Goal: Task Accomplishment & Management: Manage account settings

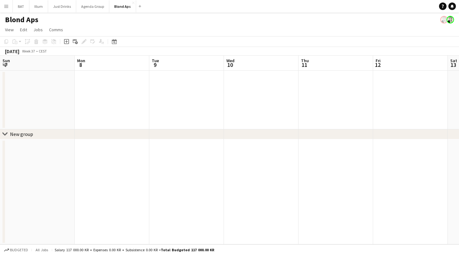
scroll to position [0, 193]
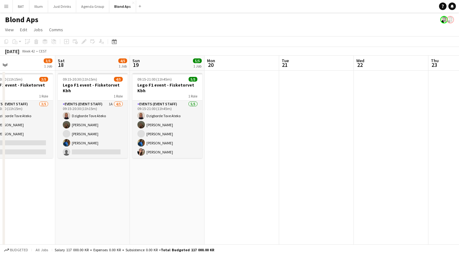
scroll to position [0, 191]
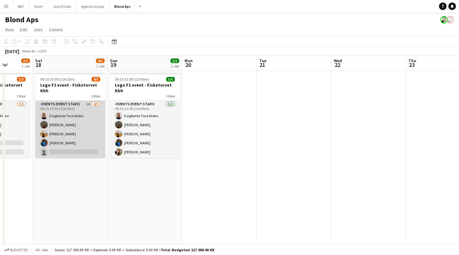
click at [65, 116] on app-card-role "Events (Event Staff) 1A 4/5 09:15-20:30 (11h15m) Dzigborde Tove Ateko Louise Pr…" at bounding box center [70, 129] width 70 height 57
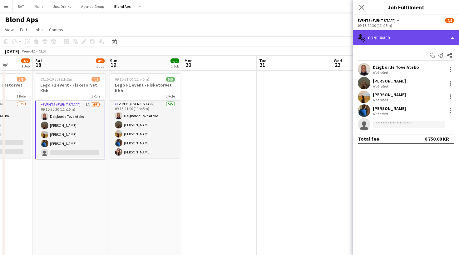
click at [438, 36] on div "single-neutral-actions-check-2 Confirmed" at bounding box center [406, 37] width 106 height 15
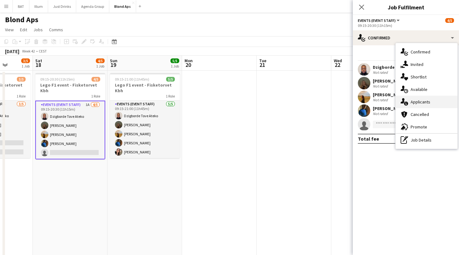
click at [422, 101] on span "Applicants" at bounding box center [421, 102] width 20 height 6
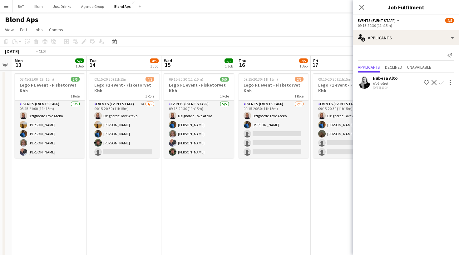
scroll to position [0, 200]
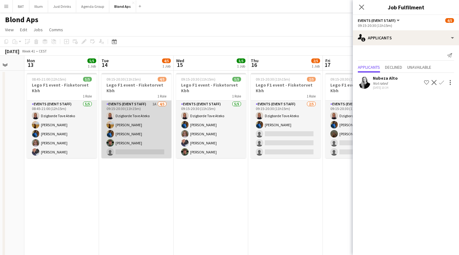
click at [138, 116] on app-card-role "Events (Event Staff) 1A 4/5 09:15-20:30 (11h15m) Dzigborde Tove Ateko Amalie Mo…" at bounding box center [137, 129] width 70 height 57
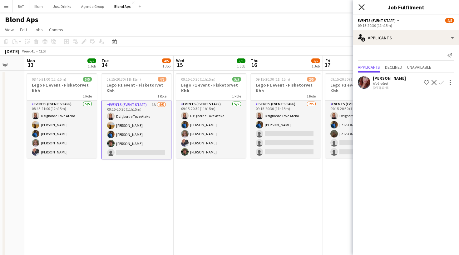
click at [360, 7] on icon "Close pop-in" at bounding box center [362, 7] width 6 height 6
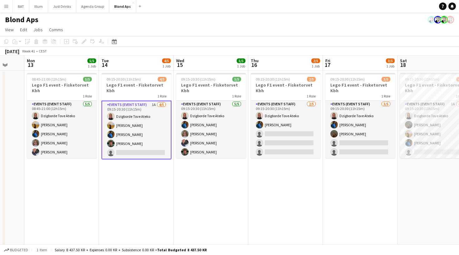
click at [273, 48] on div "October 2025 Week 41 • CEST" at bounding box center [229, 51] width 459 height 9
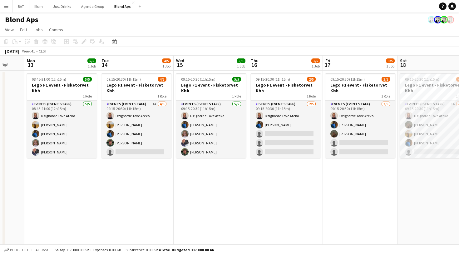
click at [274, 47] on div "October 2025 Week 41 • CEST" at bounding box center [229, 51] width 459 height 9
click at [277, 36] on app-toolbar "Copy Paste Paste Command V Paste with crew Command Shift V Paste linked Job Del…" at bounding box center [229, 41] width 459 height 11
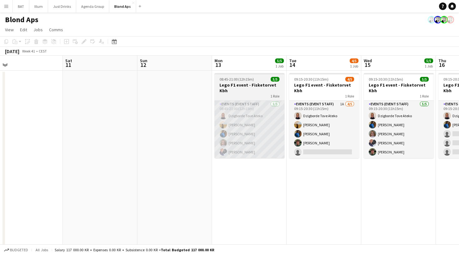
scroll to position [0, 0]
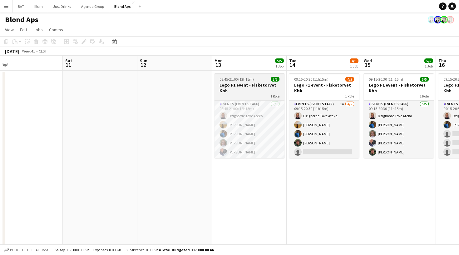
click at [257, 91] on h3 "Lego F1 event - Fisketorvet Kbh" at bounding box center [250, 87] width 70 height 11
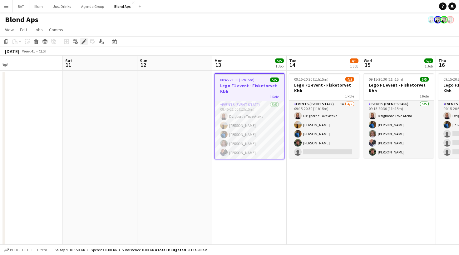
click at [84, 42] on icon at bounding box center [83, 41] width 3 height 3
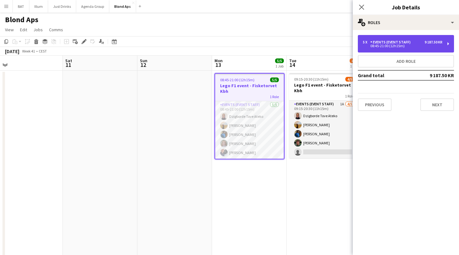
click at [427, 37] on div "5 x Events (Event Staff) 9 187.50 KR 08:45-21:00 (12h15m)" at bounding box center [406, 43] width 96 height 17
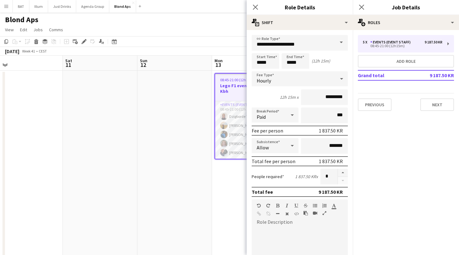
click at [188, 166] on app-date-cell at bounding box center [174, 223] width 75 height 304
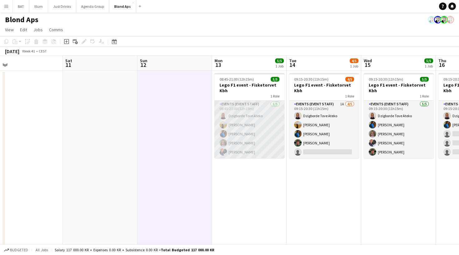
click at [256, 131] on app-card-role "Events (Event Staff) 5/5 08:45-21:00 (12h15m) Dzigborde Tove Ateko Amalie Monta…" at bounding box center [250, 129] width 70 height 57
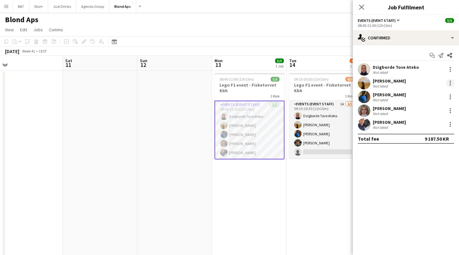
click at [450, 83] on div at bounding box center [450, 82] width 7 height 7
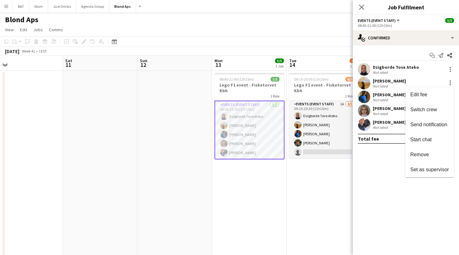
click at [252, 92] on div at bounding box center [229, 127] width 459 height 255
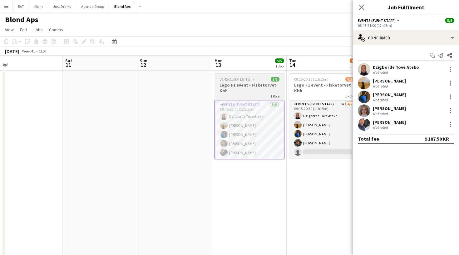
click at [252, 88] on h3 "Lego F1 event - Fisketorvet Kbh" at bounding box center [250, 87] width 70 height 11
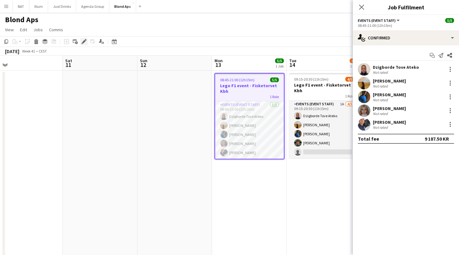
click at [84, 41] on icon at bounding box center [83, 41] width 3 height 3
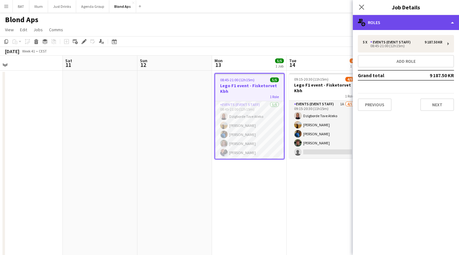
click at [381, 22] on div "multiple-users-add Roles" at bounding box center [406, 22] width 106 height 15
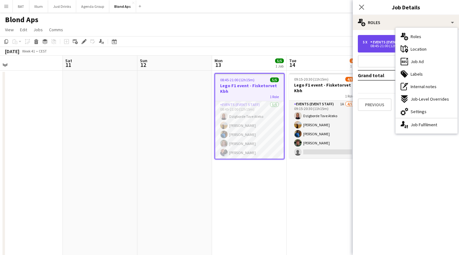
click at [367, 38] on div "5 x Events (Event Staff) 9 187.50 KR 08:45-21:00 (12h15m)" at bounding box center [406, 43] width 96 height 17
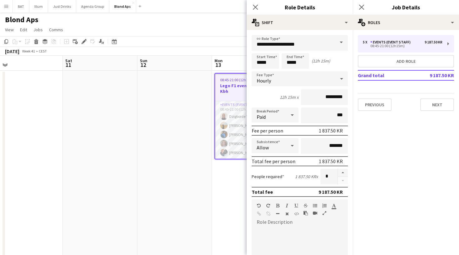
click at [248, 7] on div "Close pop-in" at bounding box center [255, 7] width 17 height 14
click at [254, 6] on icon at bounding box center [255, 7] width 6 height 6
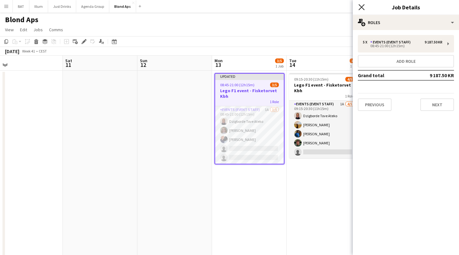
click at [361, 5] on icon "Close pop-in" at bounding box center [362, 7] width 6 height 6
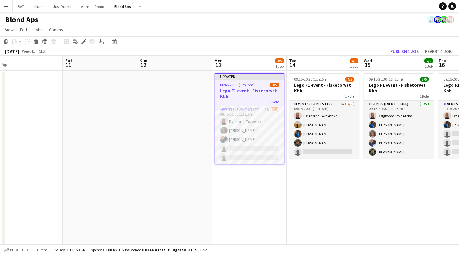
click at [268, 37] on app-toolbar "Copy Paste Paste Command V Paste with crew Command Shift V Paste linked Job Del…" at bounding box center [229, 41] width 459 height 11
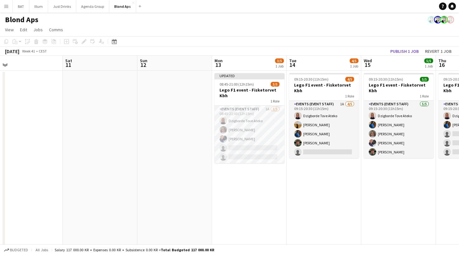
click at [268, 37] on app-toolbar "Copy Paste Paste Command V Paste with crew Command Shift V Paste linked Job Del…" at bounding box center [229, 41] width 459 height 11
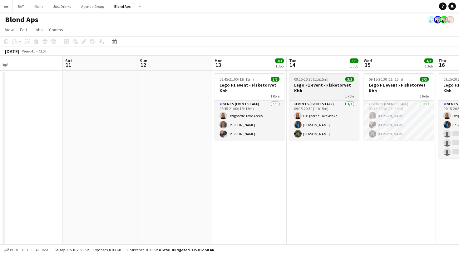
scroll to position [0, 264]
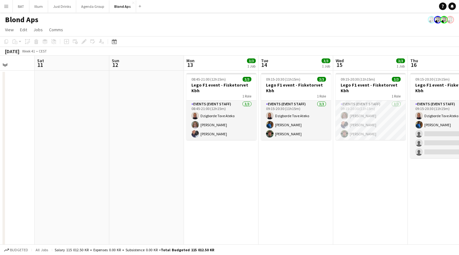
click at [400, 33] on app-page-menu "View Day view expanded Day view collapsed Month view Date picker Jump to today …" at bounding box center [229, 30] width 459 height 12
click at [431, 22] on app-user-avatar at bounding box center [431, 19] width 7 height 7
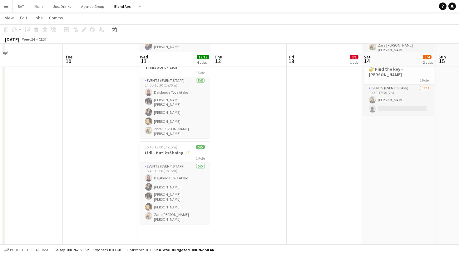
scroll to position [80, 0]
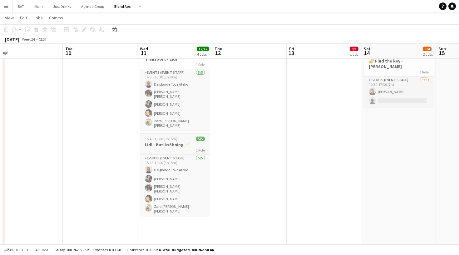
click at [185, 142] on h3 "Lidl - Butiksåbning 🥂" at bounding box center [175, 145] width 70 height 6
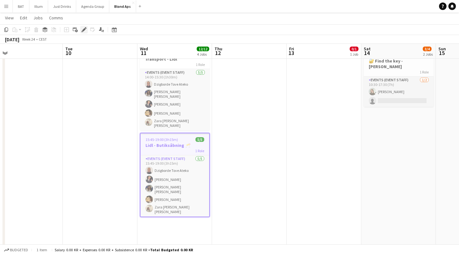
click at [83, 30] on icon at bounding box center [83, 29] width 3 height 3
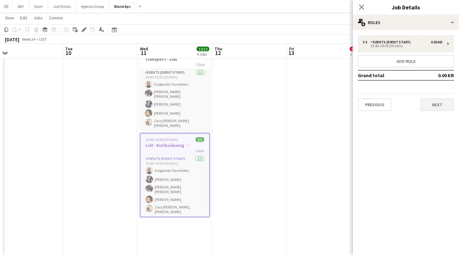
click at [432, 103] on button "Next" at bounding box center [437, 104] width 34 height 12
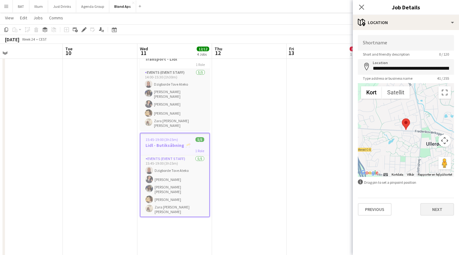
click at [438, 206] on button "Next" at bounding box center [437, 209] width 34 height 12
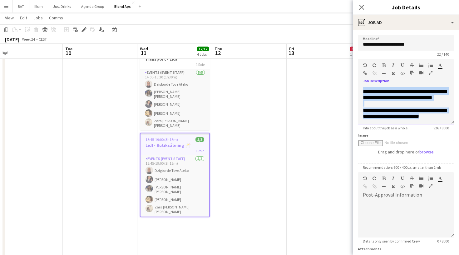
scroll to position [270, 0]
drag, startPoint x: 363, startPoint y: 91, endPoint x: 422, endPoint y: 126, distance: 68.2
click at [422, 126] on app-form-group "**********" at bounding box center [406, 94] width 96 height 71
copy div "**********"
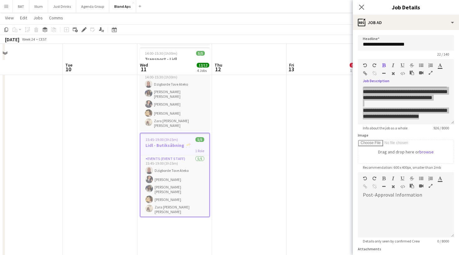
scroll to position [96, 0]
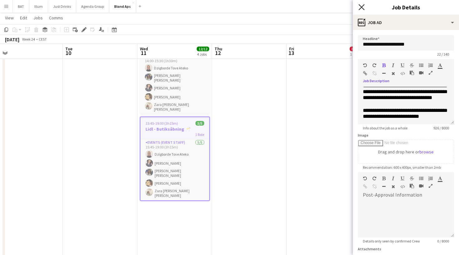
click at [364, 7] on icon "Close pop-in" at bounding box center [362, 7] width 6 height 6
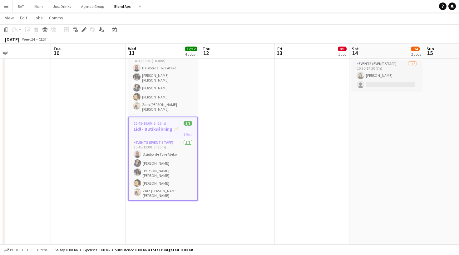
scroll to position [0, 249]
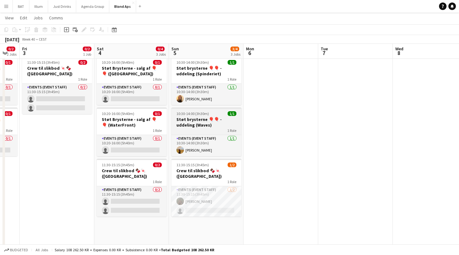
scroll to position [0, 176]
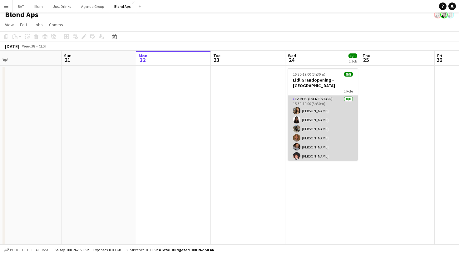
scroll to position [0, 0]
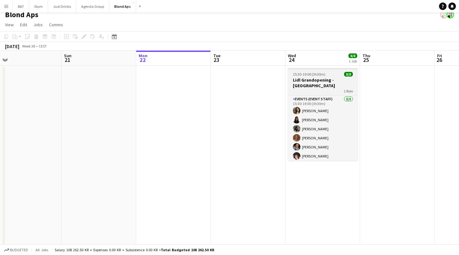
click at [316, 81] on h3 "Lidl Grandopening - Aalborg" at bounding box center [323, 82] width 70 height 11
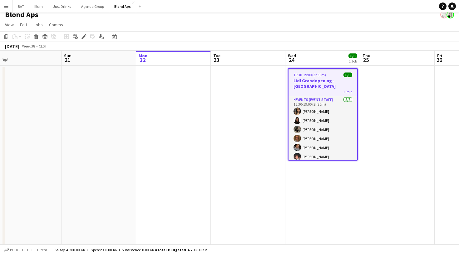
click at [318, 82] on h3 "Lidl Grandopening - Aalborg" at bounding box center [323, 83] width 69 height 11
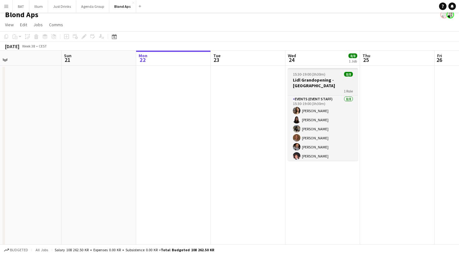
click at [318, 82] on h3 "Lidl Grandopening - Aalborg" at bounding box center [323, 82] width 70 height 11
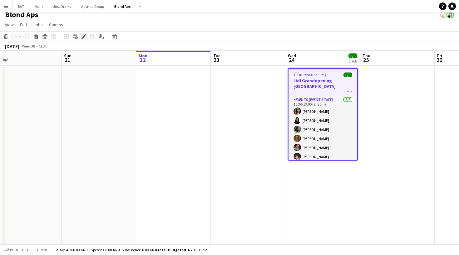
click at [84, 37] on icon at bounding box center [83, 36] width 3 height 3
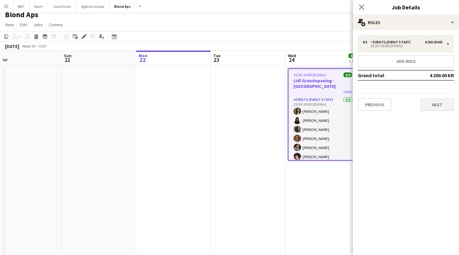
click at [442, 104] on button "Next" at bounding box center [437, 104] width 34 height 12
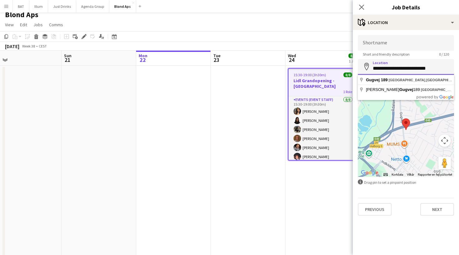
drag, startPoint x: 439, startPoint y: 68, endPoint x: 373, endPoint y: 68, distance: 65.3
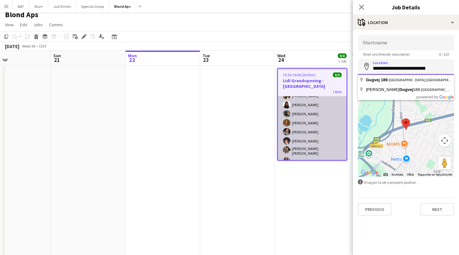
scroll to position [15, 0]
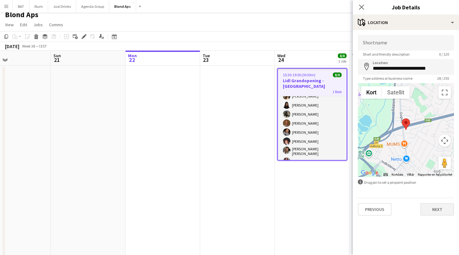
click at [444, 214] on button "Next" at bounding box center [437, 209] width 34 height 12
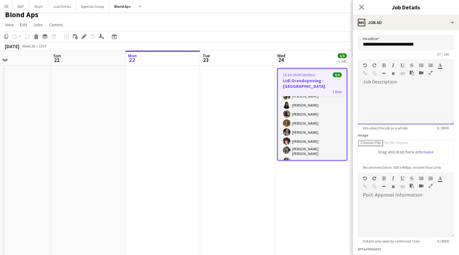
click at [403, 88] on div at bounding box center [406, 105] width 96 height 37
paste div
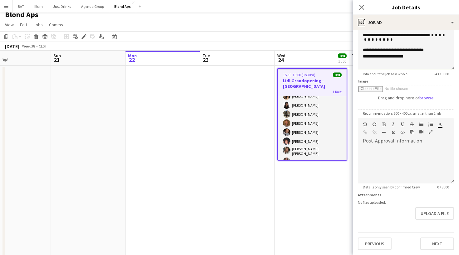
scroll to position [54, 0]
click at [438, 246] on button "Next" at bounding box center [437, 243] width 34 height 12
type input "*******"
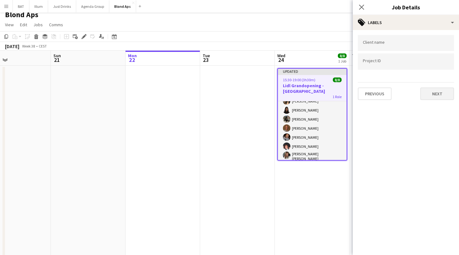
click at [433, 92] on button "Next" at bounding box center [437, 93] width 34 height 12
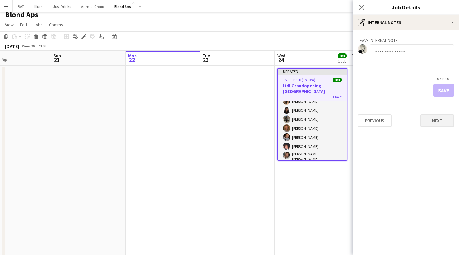
click at [436, 126] on button "Next" at bounding box center [437, 120] width 34 height 12
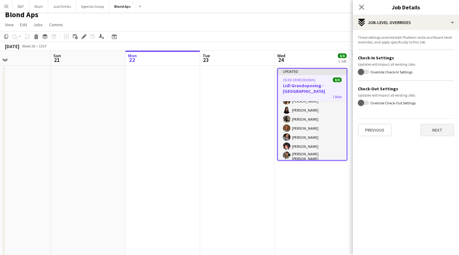
click at [433, 129] on button "Next" at bounding box center [437, 130] width 34 height 12
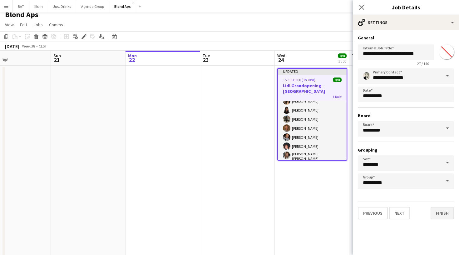
click at [442, 213] on button "Finish" at bounding box center [442, 213] width 23 height 12
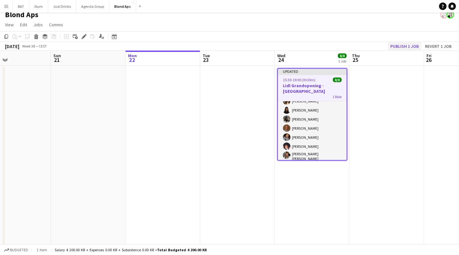
click at [394, 46] on button "Publish 1 job" at bounding box center [404, 46] width 33 height 8
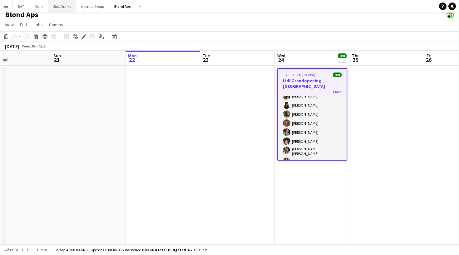
click at [65, 6] on button "Just Drinks Close" at bounding box center [62, 6] width 28 height 12
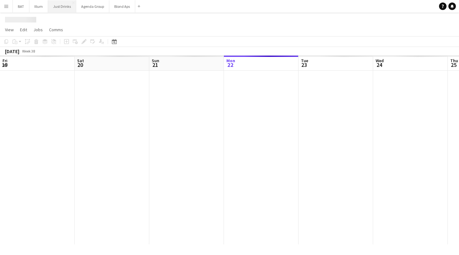
scroll to position [0, 149]
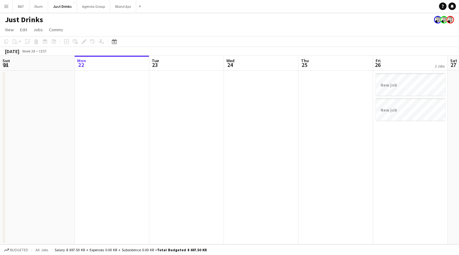
click at [182, 125] on app-date-cell at bounding box center [186, 158] width 75 height 174
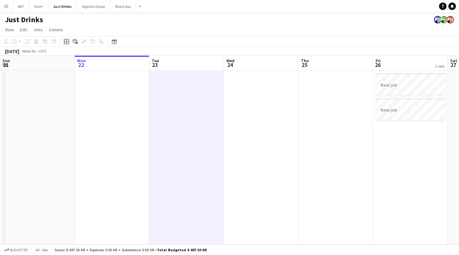
click at [68, 41] on icon "Add job" at bounding box center [66, 41] width 5 height 5
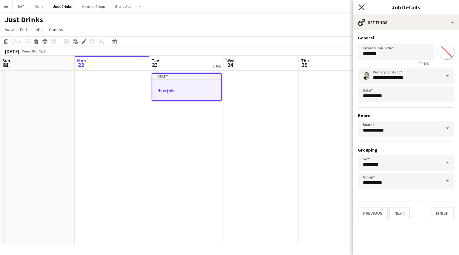
click at [360, 8] on icon "Close pop-in" at bounding box center [362, 7] width 6 height 6
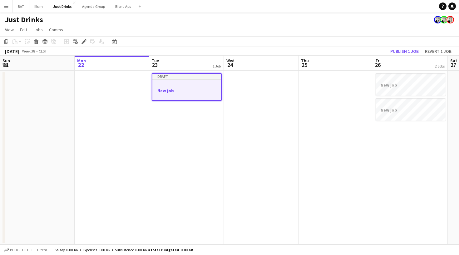
click at [187, 84] on div at bounding box center [186, 84] width 69 height 5
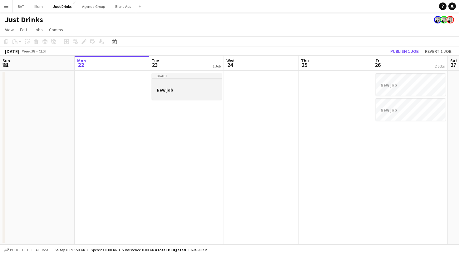
click at [187, 84] on div at bounding box center [187, 84] width 70 height 5
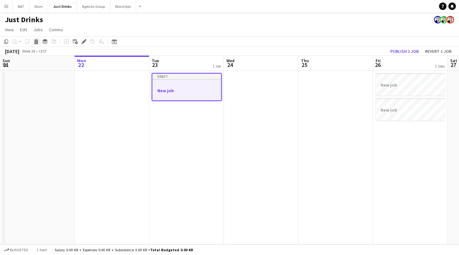
click at [36, 42] on icon "Delete" at bounding box center [36, 41] width 5 height 5
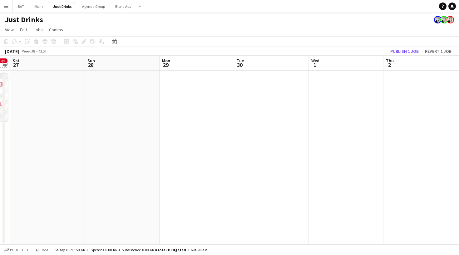
scroll to position [0, 309]
click at [7, 4] on app-icon "Menu" at bounding box center [6, 6] width 5 height 5
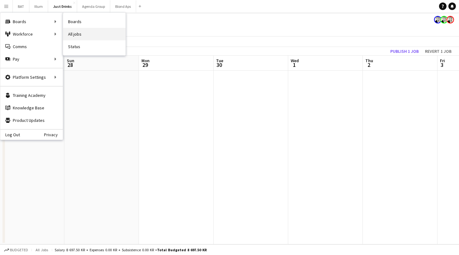
click at [77, 31] on link "All jobs" at bounding box center [94, 34] width 62 height 12
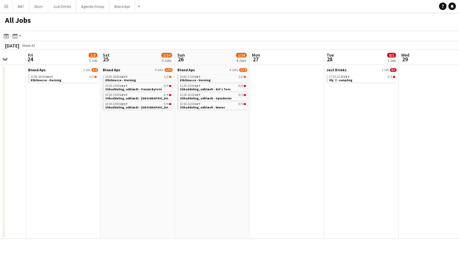
scroll to position [0, 192]
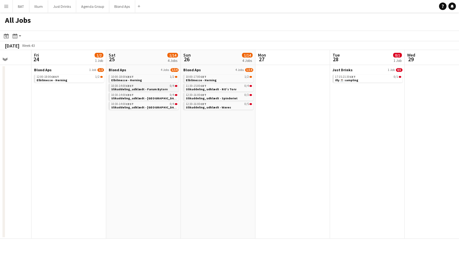
click at [160, 88] on span "Slikuddeling, udklædt - Farum Bytorv" at bounding box center [139, 89] width 57 height 4
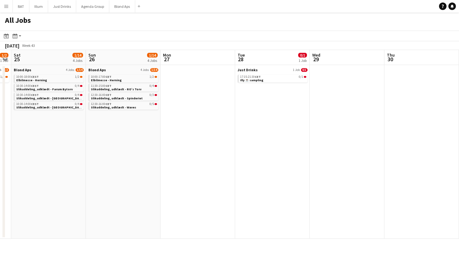
scroll to position [0, 138]
click at [280, 77] on div "17:15-21:30 CET 0/1" at bounding box center [273, 76] width 66 height 3
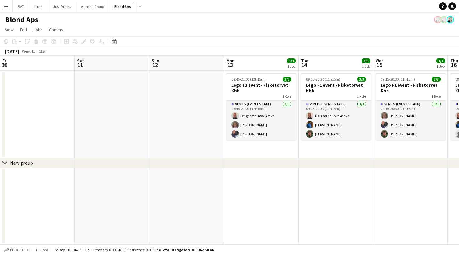
scroll to position [0, 132]
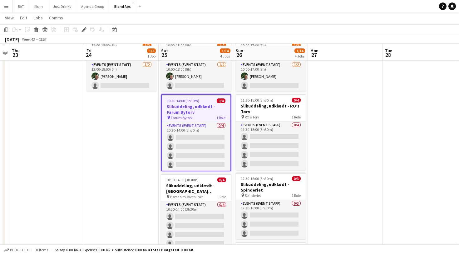
scroll to position [36, 0]
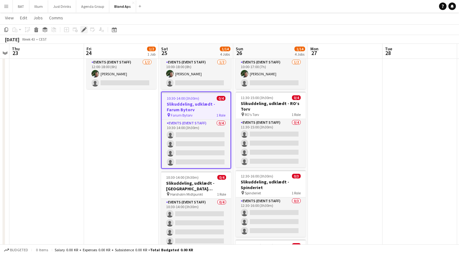
click at [83, 29] on icon "Edit" at bounding box center [84, 29] width 5 height 5
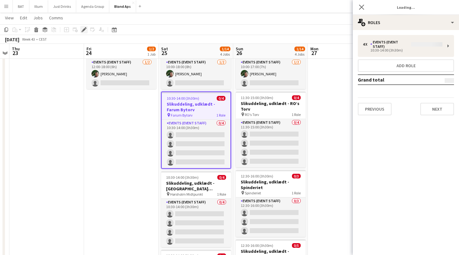
type input "**********"
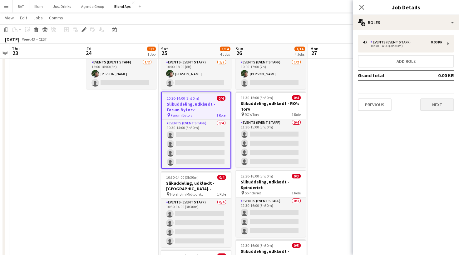
click at [430, 106] on button "Next" at bounding box center [437, 104] width 34 height 12
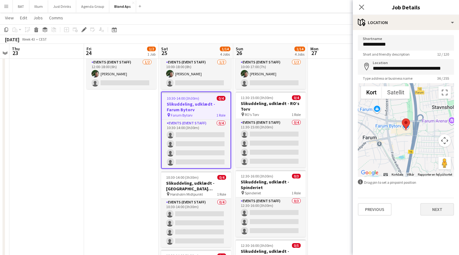
click at [435, 212] on button "Next" at bounding box center [437, 209] width 34 height 12
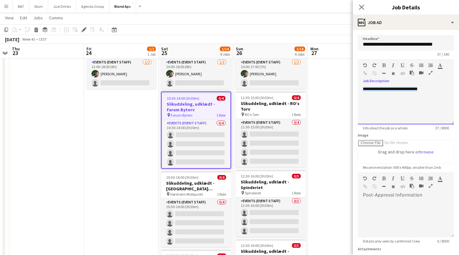
drag, startPoint x: 362, startPoint y: 90, endPoint x: 424, endPoint y: 90, distance: 62.5
click at [424, 90] on div "**********" at bounding box center [406, 105] width 96 height 37
copy p "**********"
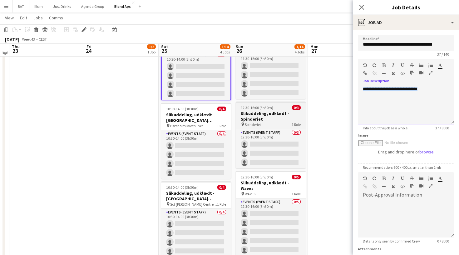
scroll to position [105, 0]
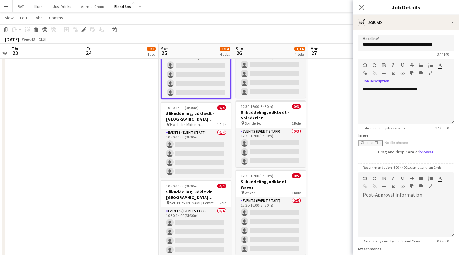
click at [55, 102] on app-date-cell at bounding box center [46, 117] width 75 height 304
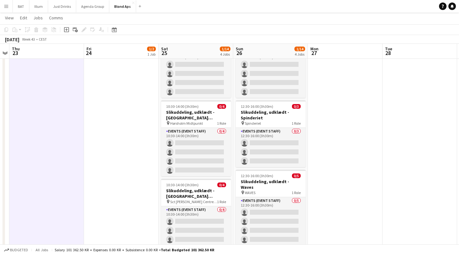
click at [6, 7] on app-icon "Menu" at bounding box center [6, 6] width 5 height 5
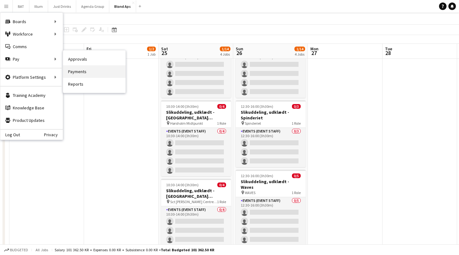
click at [81, 73] on link "Payments" at bounding box center [94, 71] width 62 height 12
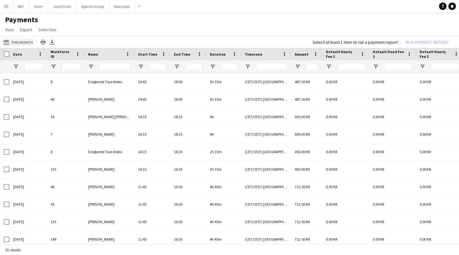
click at [8, 42] on app-icon "This Month" at bounding box center [7, 42] width 7 height 5
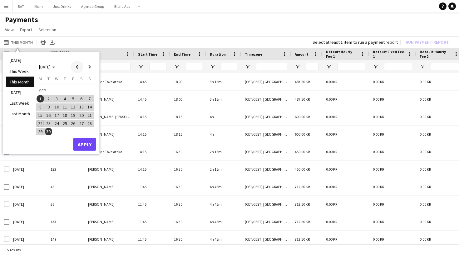
click at [74, 66] on span "Previous month" at bounding box center [77, 67] width 12 height 12
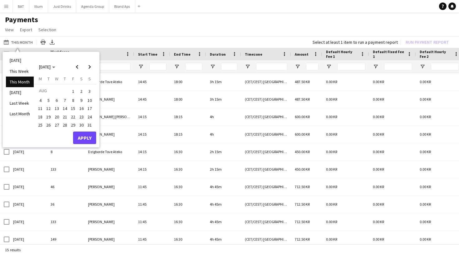
click at [71, 89] on span "1" at bounding box center [72, 91] width 7 height 9
click at [42, 98] on span "4" at bounding box center [40, 100] width 7 height 7
click at [91, 123] on span "31" at bounding box center [89, 124] width 7 height 7
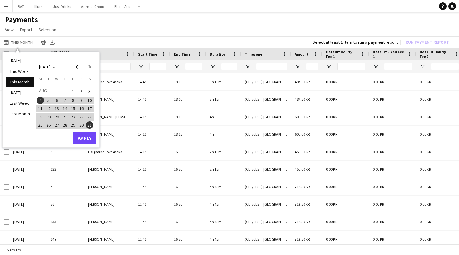
click at [85, 136] on button "Apply" at bounding box center [84, 138] width 23 height 12
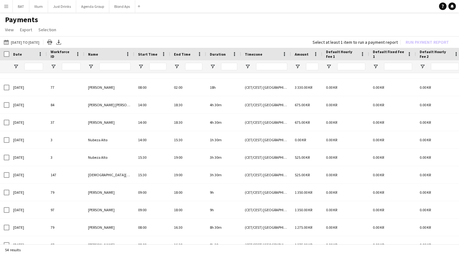
scroll to position [61, 0]
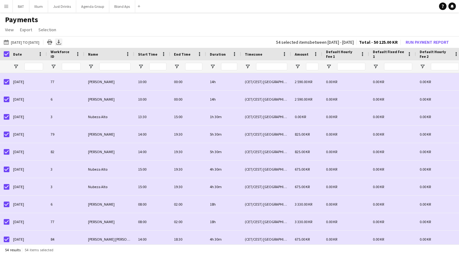
click at [60, 41] on icon at bounding box center [58, 42] width 2 height 4
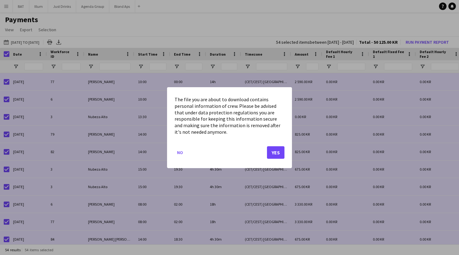
click at [274, 151] on button "Yes" at bounding box center [275, 152] width 17 height 12
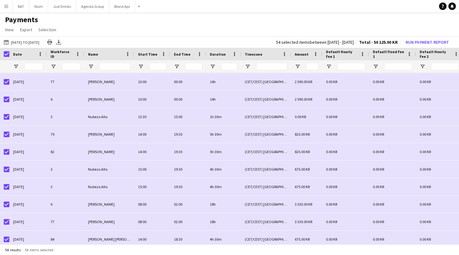
click at [107, 37] on div "This Month 04-08-2025 to 31-08-2025 Today This Week This Month Yesterday Last W…" at bounding box center [229, 42] width 459 height 12
click at [111, 56] on div "Name" at bounding box center [105, 53] width 35 height 9
click at [60, 42] on icon at bounding box center [58, 42] width 2 height 4
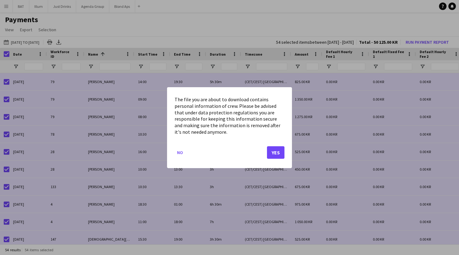
click at [274, 154] on button "Yes" at bounding box center [275, 152] width 17 height 12
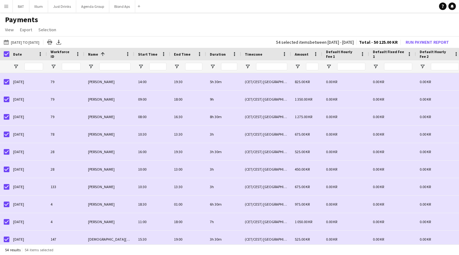
click at [197, 30] on app-page-menu "View Customise view Customise filters Reset Filters Reset View Reset All Export…" at bounding box center [229, 30] width 459 height 12
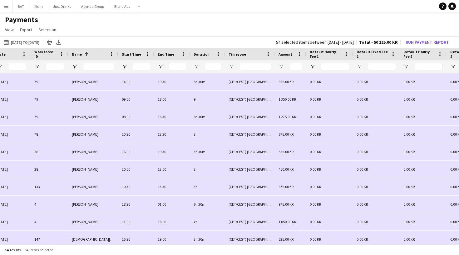
scroll to position [0, 36]
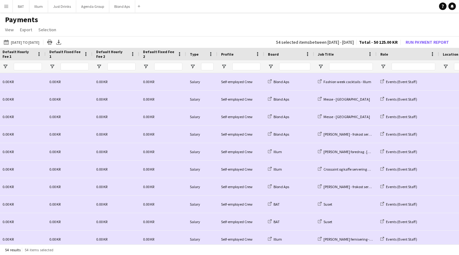
click at [202, 52] on div "Type" at bounding box center [198, 53] width 16 height 9
click at [202, 52] on span at bounding box center [204, 54] width 6 height 6
click at [197, 53] on span "Type" at bounding box center [194, 54] width 9 height 5
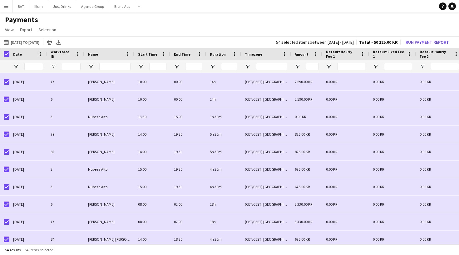
click at [223, 54] on span "Duration" at bounding box center [218, 54] width 16 height 5
click at [222, 53] on span "Duration" at bounding box center [216, 53] width 12 height 9
click at [19, 52] on span "Date" at bounding box center [17, 54] width 9 height 5
click at [19, 53] on span "Date" at bounding box center [17, 54] width 9 height 5
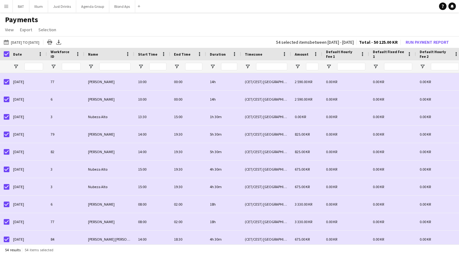
click at [109, 53] on div "Name" at bounding box center [105, 53] width 35 height 9
click at [42, 55] on span at bounding box center [40, 54] width 6 height 6
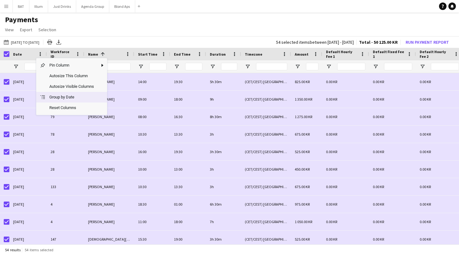
click at [87, 93] on span "Group by Date" at bounding box center [72, 97] width 52 height 11
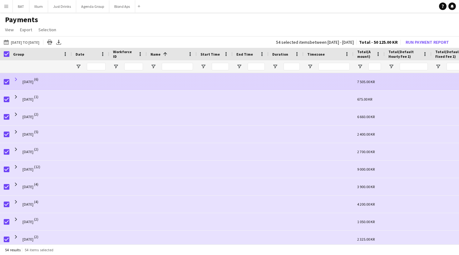
click at [16, 79] on span at bounding box center [16, 80] width 6 height 6
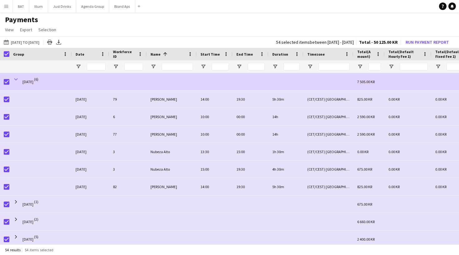
click at [16, 79] on span at bounding box center [16, 80] width 6 height 6
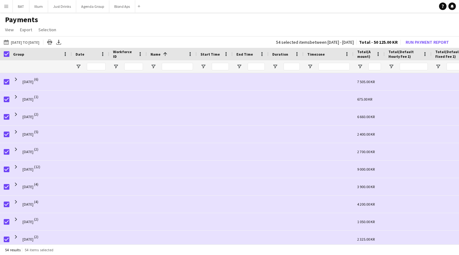
click at [161, 53] on span at bounding box center [164, 54] width 7 height 6
click at [171, 56] on div "Name" at bounding box center [168, 53] width 35 height 9
click at [60, 41] on icon at bounding box center [58, 42] width 2 height 4
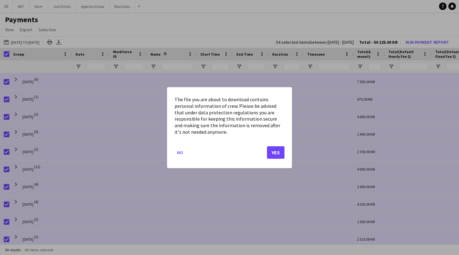
click at [279, 149] on button "Yes" at bounding box center [275, 152] width 17 height 12
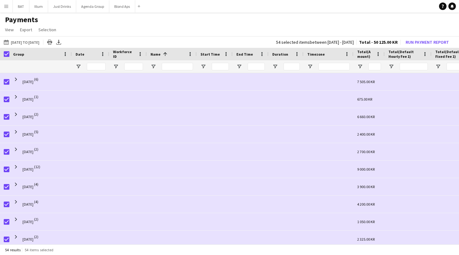
click at [119, 29] on app-page-menu "View Customise view Customise filters Reset Filters Reset View Reset All Export…" at bounding box center [229, 30] width 459 height 12
click at [67, 53] on span at bounding box center [65, 54] width 6 height 6
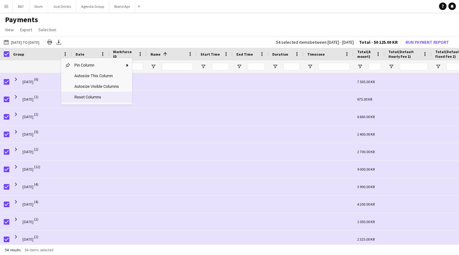
click at [116, 95] on span "Reset Columns" at bounding box center [97, 97] width 52 height 11
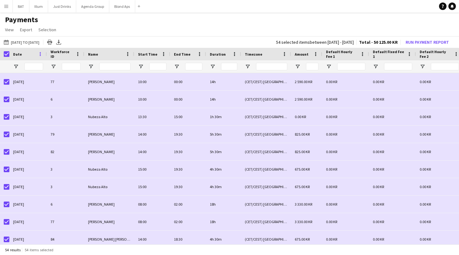
click at [40, 55] on span at bounding box center [40, 54] width 6 height 6
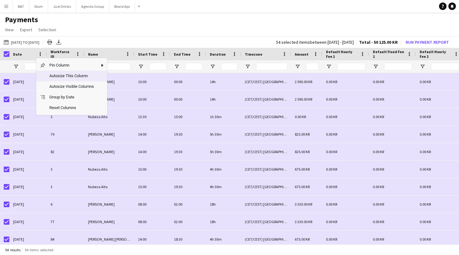
click at [91, 79] on span "Autosize This Column" at bounding box center [72, 76] width 52 height 11
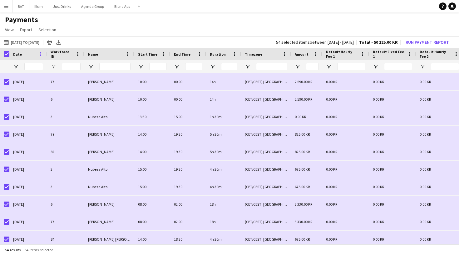
click at [40, 54] on span at bounding box center [40, 54] width 6 height 6
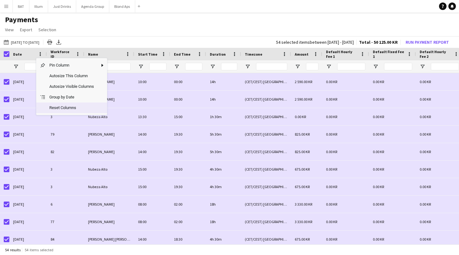
click at [78, 104] on span "Reset Columns" at bounding box center [72, 107] width 52 height 11
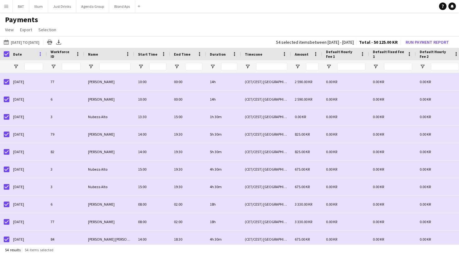
click at [41, 55] on span at bounding box center [40, 54] width 6 height 6
click at [41, 54] on span at bounding box center [40, 54] width 6 height 6
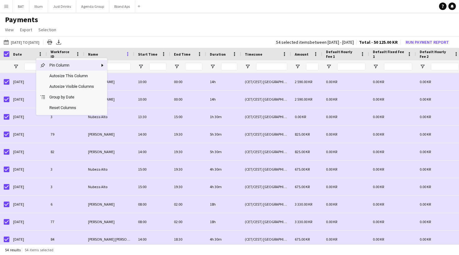
click at [125, 54] on span at bounding box center [128, 54] width 6 height 6
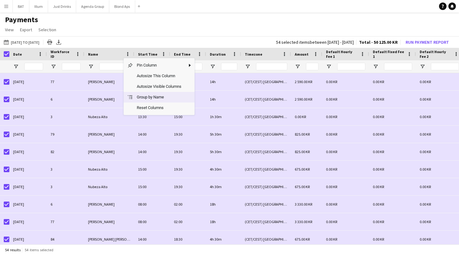
click at [166, 99] on span "Group by Name" at bounding box center [159, 97] width 52 height 11
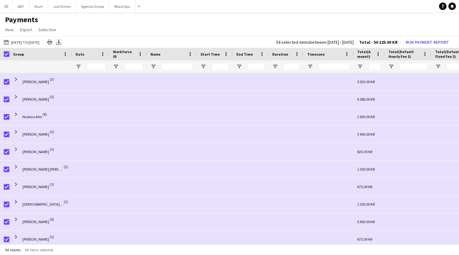
click at [61, 43] on icon "Export XLSX" at bounding box center [58, 42] width 5 height 5
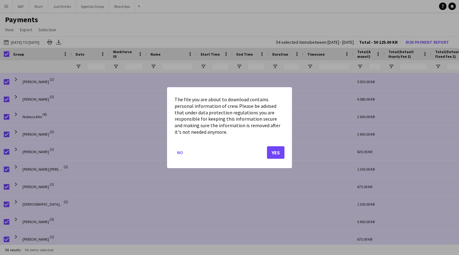
click at [280, 154] on button "Yes" at bounding box center [275, 152] width 17 height 12
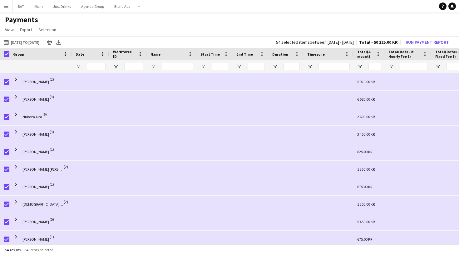
click at [168, 56] on div "Name" at bounding box center [168, 53] width 35 height 9
click at [60, 43] on icon at bounding box center [58, 42] width 2 height 4
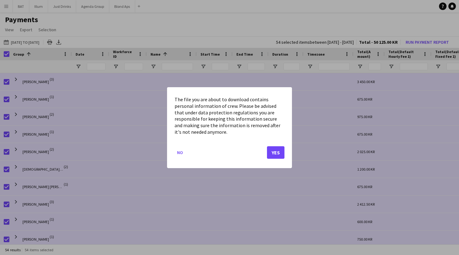
click at [278, 154] on button "Yes" at bounding box center [275, 152] width 17 height 12
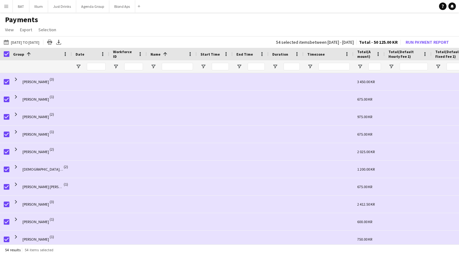
click at [409, 22] on h1 "Payments" at bounding box center [229, 19] width 459 height 9
click at [366, 22] on h1 "Payments" at bounding box center [229, 19] width 459 height 9
click at [428, 42] on button "Run Payment Report" at bounding box center [427, 42] width 48 height 8
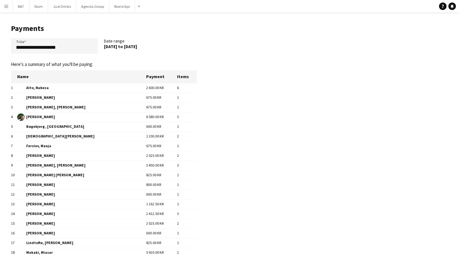
scroll to position [0, 0]
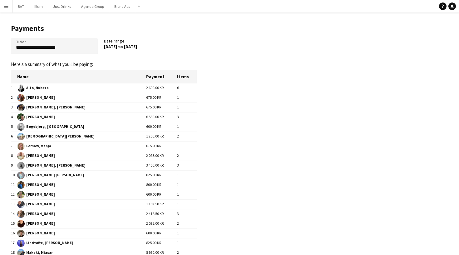
drag, startPoint x: 137, startPoint y: 88, endPoint x: 163, endPoint y: 137, distance: 56.0
click at [163, 137] on tbody "1 Alto, Nubeza 2 600.00 KR 6 2 Bakerjian , Rita 675.00 KR 1 3 Brandt Petersen, …" at bounding box center [104, 233] width 186 height 300
click at [155, 117] on td "6 580.00 KR" at bounding box center [161, 117] width 31 height 10
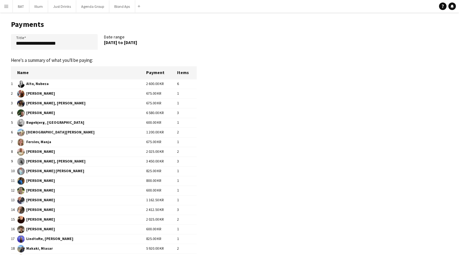
scroll to position [3, 0]
drag, startPoint x: 14, startPoint y: 85, endPoint x: 145, endPoint y: 218, distance: 186.2
click at [145, 218] on tbody "1 Alto, Nubeza 2 600.00 KR 6 2 Bakerjian , Rita 675.00 KR 1 3 Brandt Petersen, …" at bounding box center [104, 230] width 186 height 300
click at [209, 152] on app-pay-new-report "**********" at bounding box center [229, 218] width 459 height 418
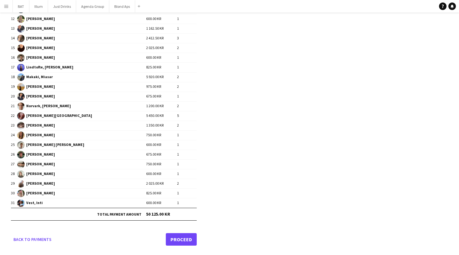
scroll to position [175, 0]
click at [38, 236] on link "Back to payments" at bounding box center [32, 239] width 43 height 12
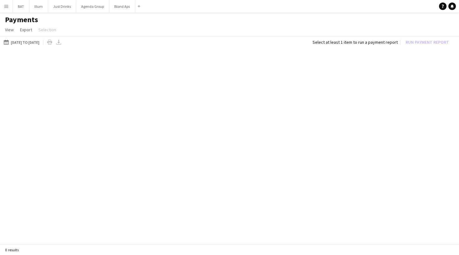
scroll to position [0, 0]
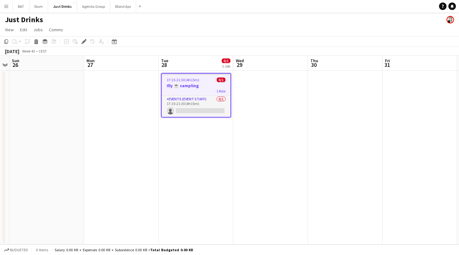
click at [210, 87] on h3 "Illy ☕️ sampling" at bounding box center [196, 86] width 69 height 6
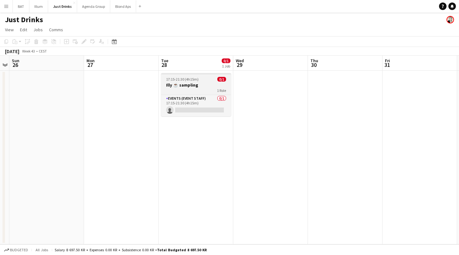
click at [210, 86] on h3 "Illy ☕️ sampling" at bounding box center [196, 85] width 70 height 6
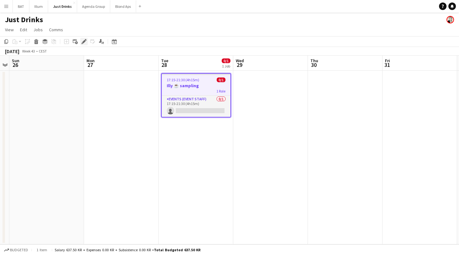
click at [82, 42] on icon "Edit" at bounding box center [84, 41] width 5 height 5
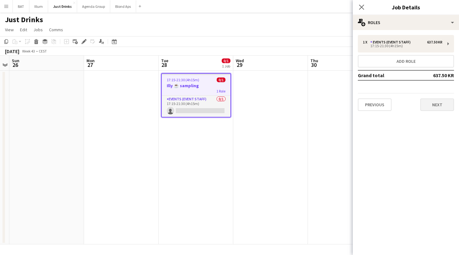
click at [430, 99] on button "Next" at bounding box center [437, 104] width 34 height 12
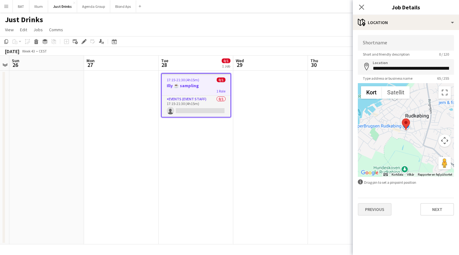
click at [381, 207] on button "Previous" at bounding box center [375, 209] width 34 height 12
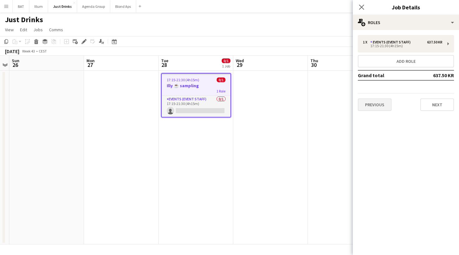
click at [372, 108] on button "Previous" at bounding box center [375, 104] width 34 height 12
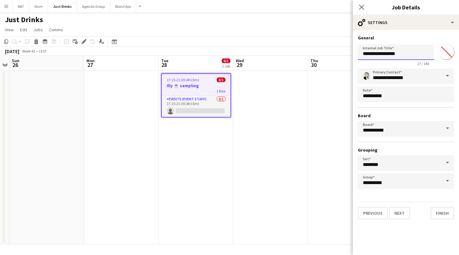
click at [399, 56] on input "**********" at bounding box center [396, 52] width 76 height 16
type input "**********"
click at [445, 212] on button "Finish" at bounding box center [442, 213] width 23 height 12
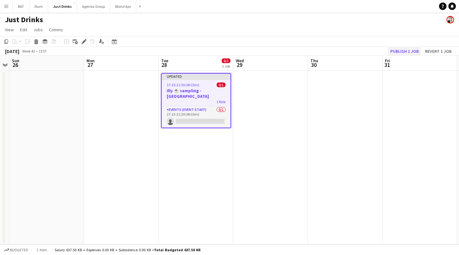
click at [402, 51] on button "Publish 1 job" at bounding box center [404, 51] width 33 height 8
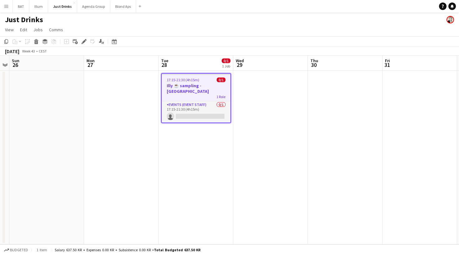
click at [7, 7] on app-icon "Menu" at bounding box center [6, 6] width 5 height 5
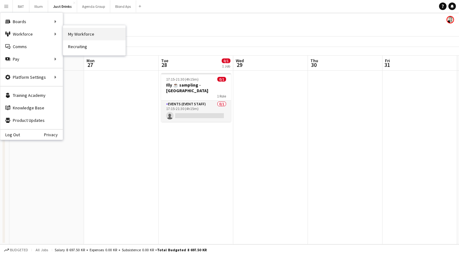
click at [74, 33] on link "My Workforce" at bounding box center [94, 34] width 62 height 12
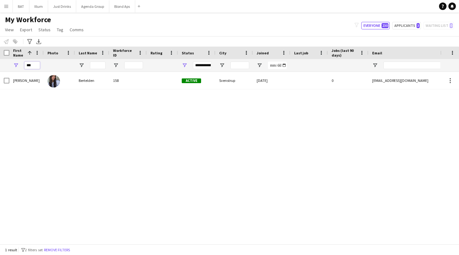
drag, startPoint x: 36, startPoint y: 65, endPoint x: 18, endPoint y: 63, distance: 17.6
click at [18, 64] on div "***" at bounding box center [26, 65] width 34 height 12
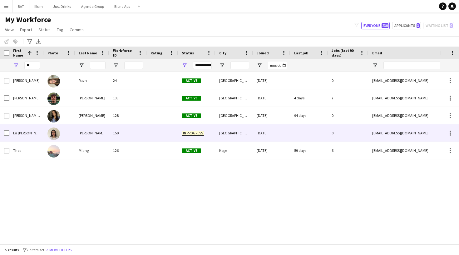
click at [79, 133] on div "[PERSON_NAME] Mondrup" at bounding box center [92, 132] width 34 height 17
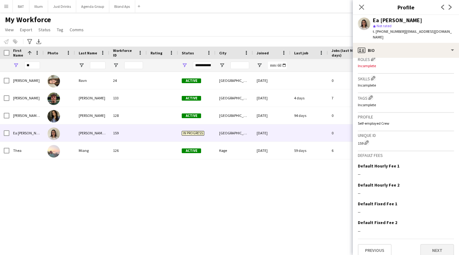
scroll to position [193, 0]
click at [439, 246] on button "Next" at bounding box center [437, 251] width 34 height 12
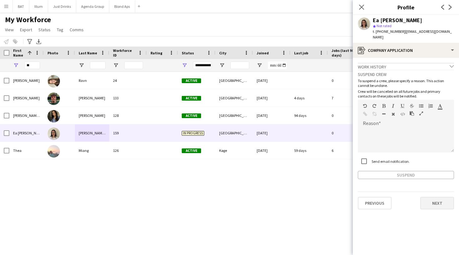
click at [435, 197] on button "Next" at bounding box center [437, 203] width 34 height 12
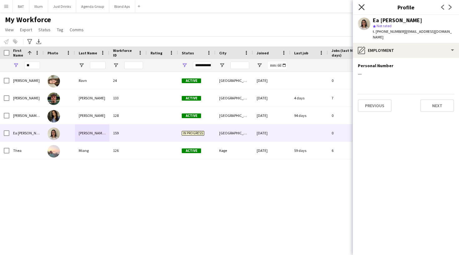
click at [363, 8] on icon at bounding box center [362, 7] width 6 height 6
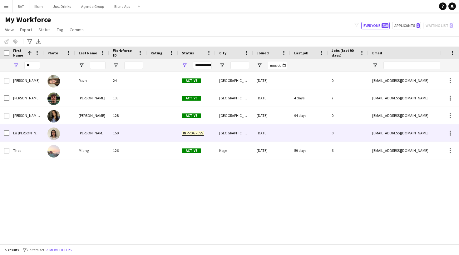
click at [117, 131] on div "159" at bounding box center [127, 132] width 37 height 17
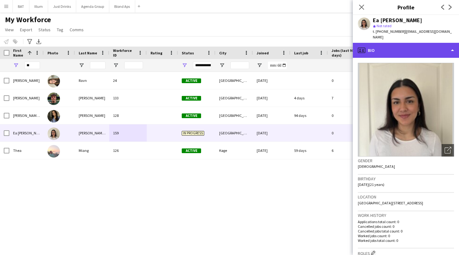
click at [373, 47] on div "profile Bio" at bounding box center [406, 50] width 106 height 15
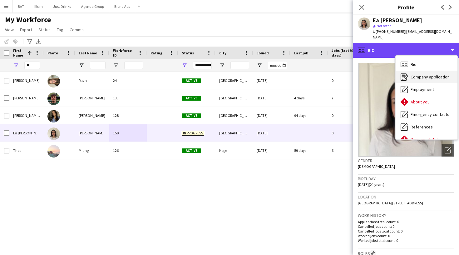
scroll to position [0, 0]
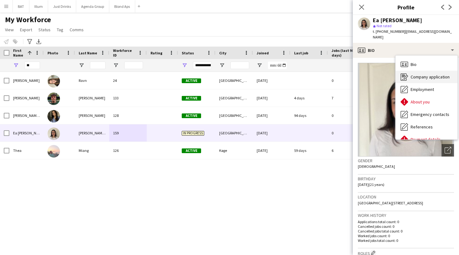
click at [427, 74] on span "Company application" at bounding box center [430, 77] width 39 height 6
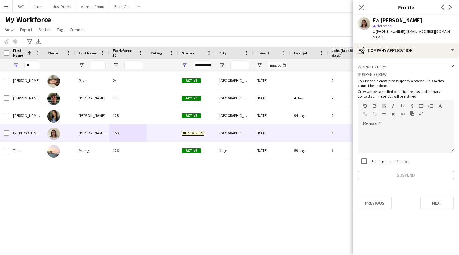
click at [429, 63] on div "Work history chevron-down" at bounding box center [406, 66] width 96 height 7
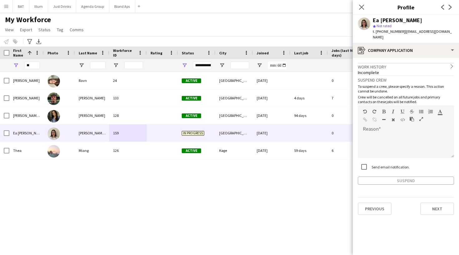
click at [429, 63] on div "Work history chevron-right" at bounding box center [406, 66] width 96 height 7
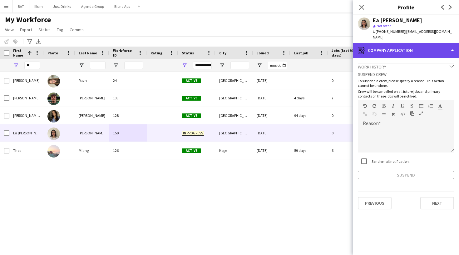
click at [432, 47] on div "register Company application" at bounding box center [406, 50] width 106 height 15
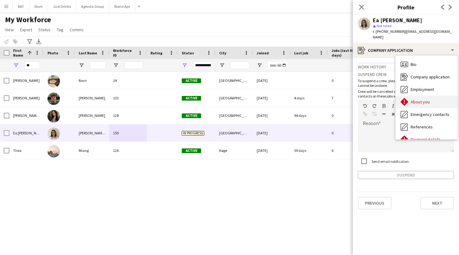
click at [428, 99] on span "About you" at bounding box center [420, 102] width 19 height 6
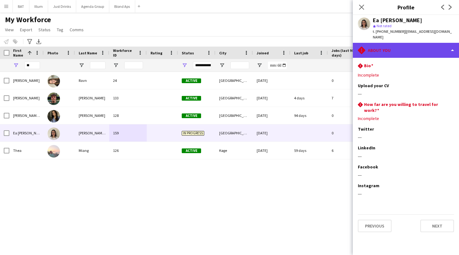
click at [427, 43] on div "rhombus-alert About you" at bounding box center [406, 50] width 106 height 15
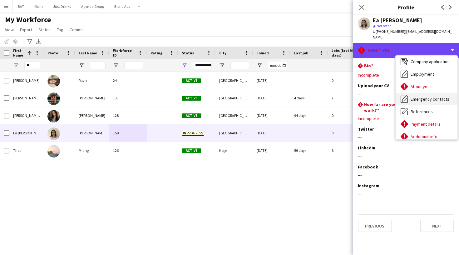
scroll to position [24, 0]
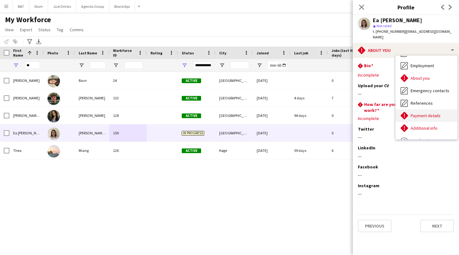
click at [416, 113] on span "Payment details" at bounding box center [426, 116] width 30 height 6
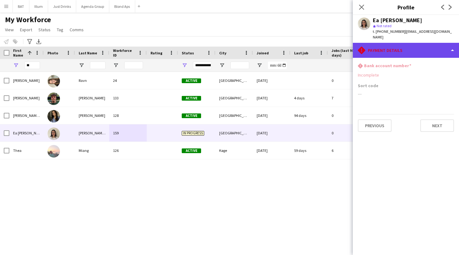
click at [408, 43] on div "rhombus-alert Payment details" at bounding box center [406, 50] width 106 height 15
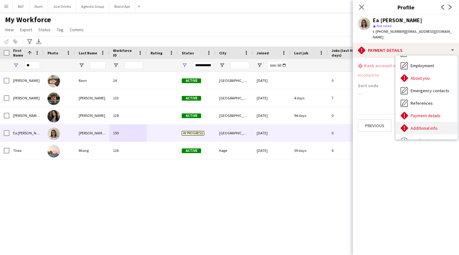
click at [414, 125] on span "Additional info" at bounding box center [424, 128] width 27 height 6
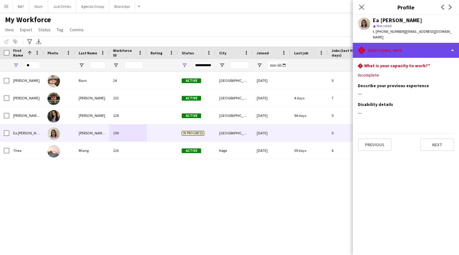
click at [410, 48] on div "rhombus-alert Additional info" at bounding box center [406, 50] width 106 height 15
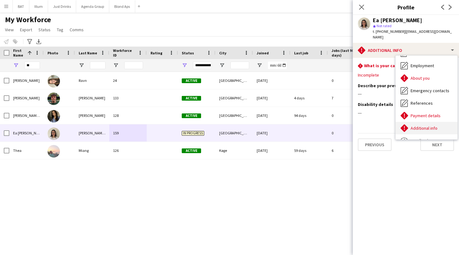
click at [418, 125] on span "Additional info" at bounding box center [424, 128] width 27 height 6
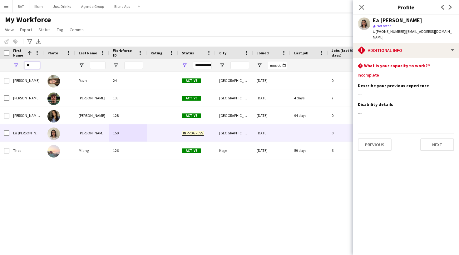
drag, startPoint x: 32, startPoint y: 67, endPoint x: 22, endPoint y: 66, distance: 9.4
click at [22, 66] on div "**" at bounding box center [26, 65] width 34 height 12
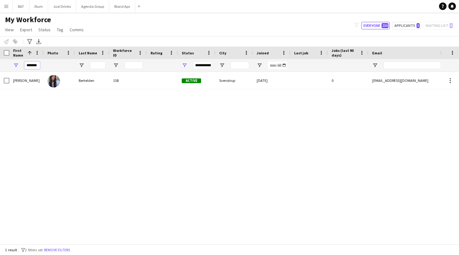
type input "*******"
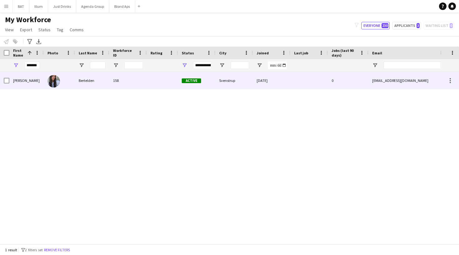
click at [74, 78] on div at bounding box center [59, 80] width 31 height 17
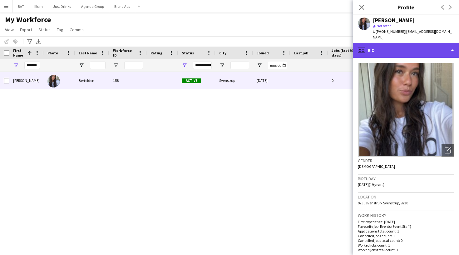
click at [378, 43] on div "profile Bio" at bounding box center [406, 50] width 106 height 15
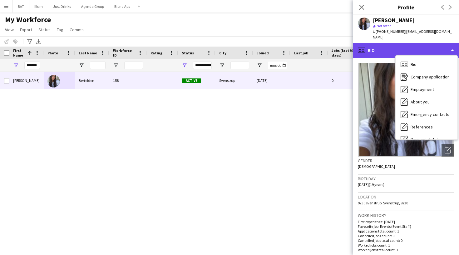
click at [381, 47] on div "profile Bio" at bounding box center [406, 50] width 106 height 15
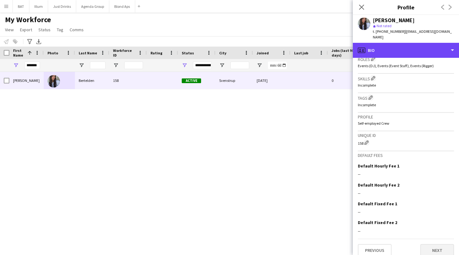
scroll to position [203, 0]
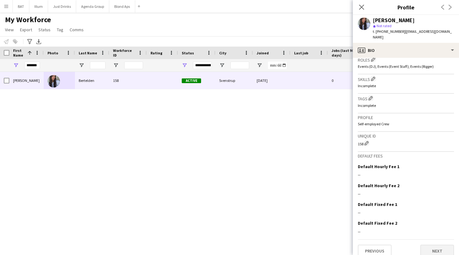
click at [426, 245] on button "Next" at bounding box center [437, 251] width 34 height 12
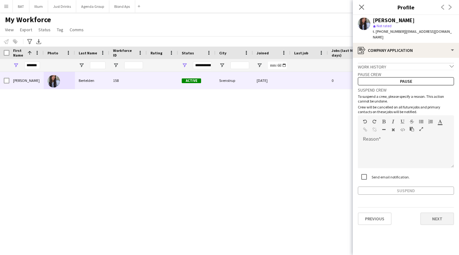
click at [429, 213] on button "Next" at bounding box center [437, 218] width 34 height 12
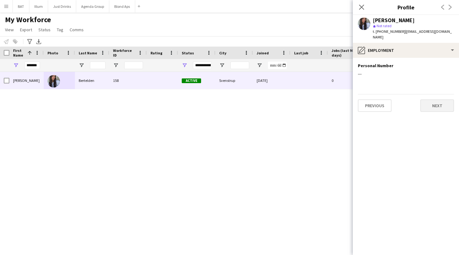
click at [434, 102] on button "Next" at bounding box center [437, 105] width 34 height 12
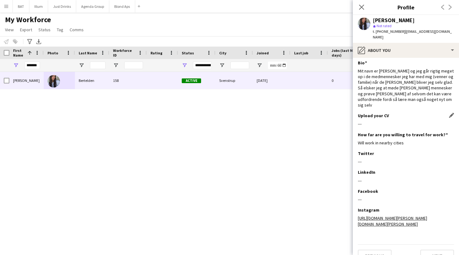
scroll to position [2, 0]
click at [361, 6] on icon at bounding box center [362, 7] width 6 height 6
